Goal: Task Accomplishment & Management: Use online tool/utility

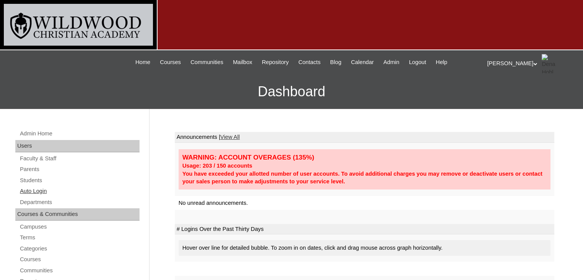
click at [35, 188] on link "Auto Login" at bounding box center [79, 191] width 120 height 10
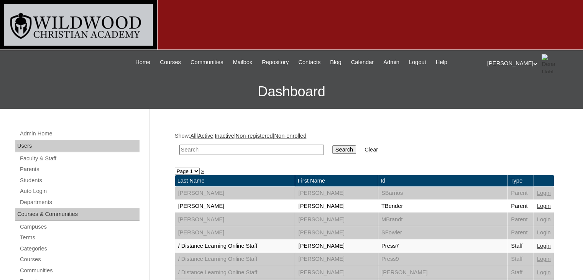
click at [218, 150] on input "text" at bounding box center [251, 149] width 144 height 10
type input "[PERSON_NAME]"
click at [332, 152] on input "Search" at bounding box center [344, 149] width 24 height 8
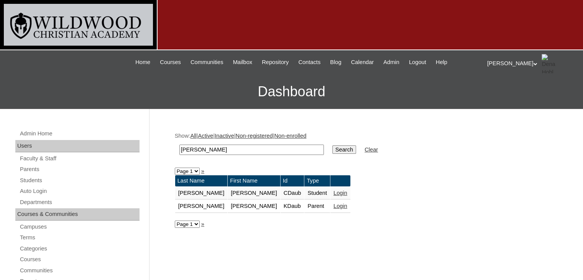
click at [333, 205] on link "Login" at bounding box center [340, 206] width 14 height 6
